Goal: Task Accomplishment & Management: Use online tool/utility

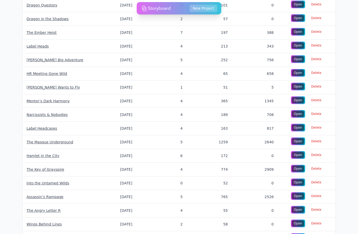
scroll to position [291, 0]
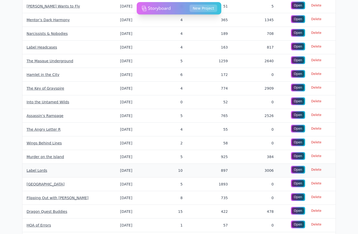
click at [36, 171] on link "Label Lords" at bounding box center [37, 170] width 21 height 4
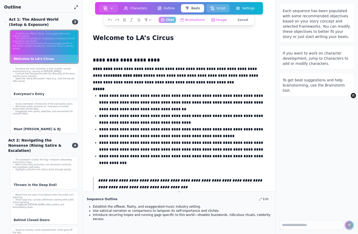
click at [218, 6] on button "Script" at bounding box center [217, 8] width 23 height 8
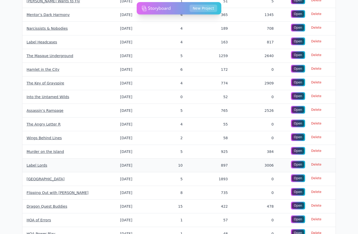
scroll to position [297, 0]
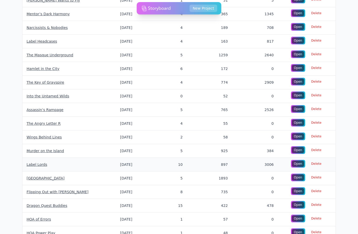
click at [32, 164] on link "Label Lords" at bounding box center [37, 164] width 21 height 4
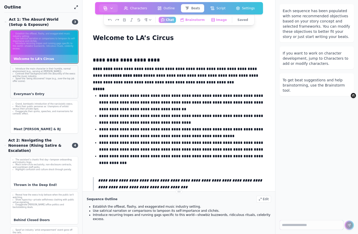
click at [30, 83] on div "Introduce the main character in their humble, normal environment (e.g., serving…" at bounding box center [44, 75] width 67 height 19
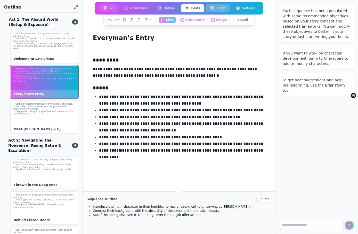
click at [217, 6] on button "Script" at bounding box center [217, 8] width 23 height 8
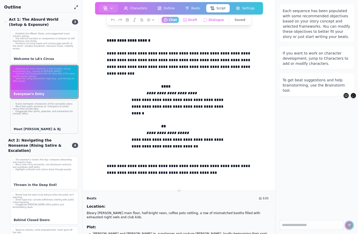
click at [42, 111] on li "Exaggerate their quirks, speeches, and mannerisms for comedic effect." at bounding box center [44, 112] width 63 height 5
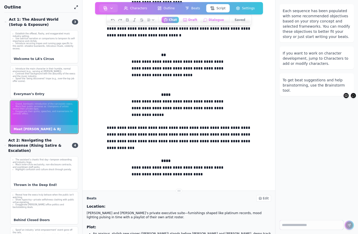
scroll to position [230, 0]
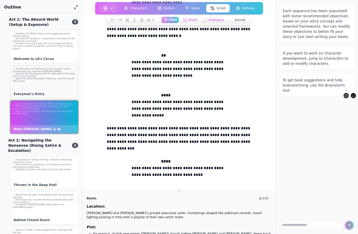
click at [29, 85] on div "Introduce the main character in their humble, normal environment (e.g., serving…" at bounding box center [44, 81] width 68 height 33
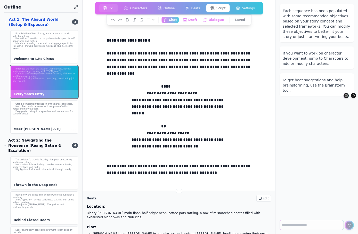
scroll to position [0, 0]
